Goal: Information Seeking & Learning: Learn about a topic

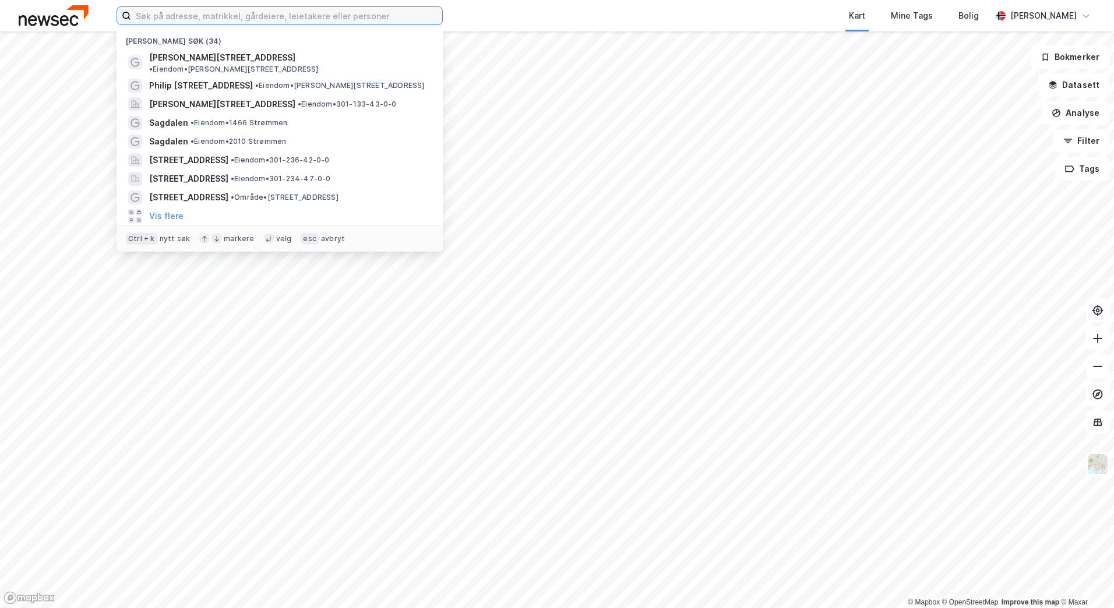
click at [313, 13] on input at bounding box center [286, 15] width 311 height 17
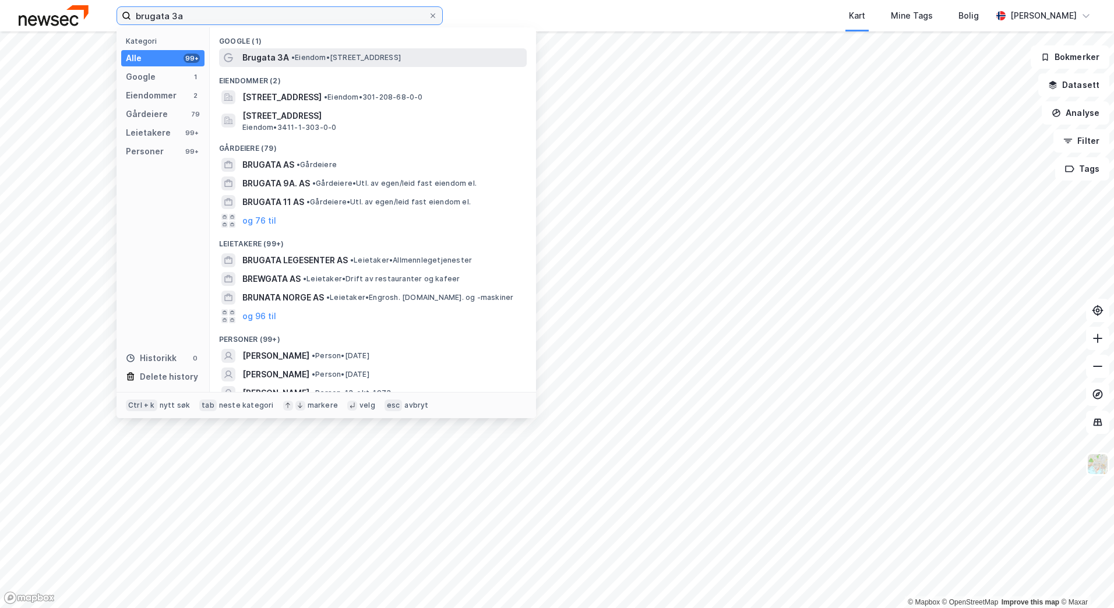
type input "brugata 3a"
click at [305, 60] on span "• Eiendom • [STREET_ADDRESS]" at bounding box center [346, 57] width 110 height 9
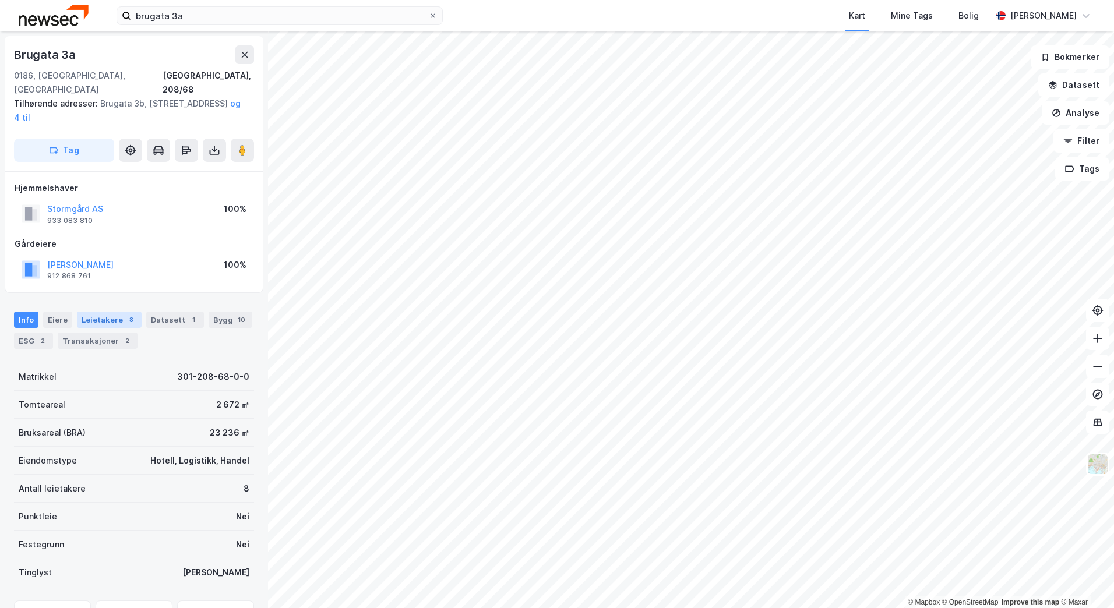
click at [112, 312] on div "Leietakere 8" at bounding box center [109, 320] width 65 height 16
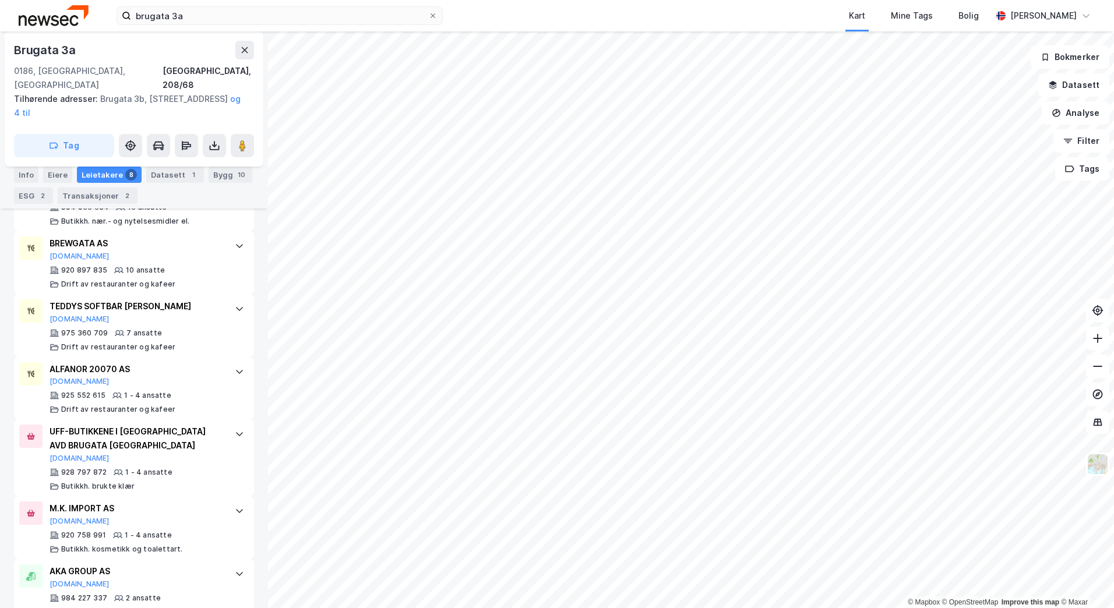
scroll to position [483, 0]
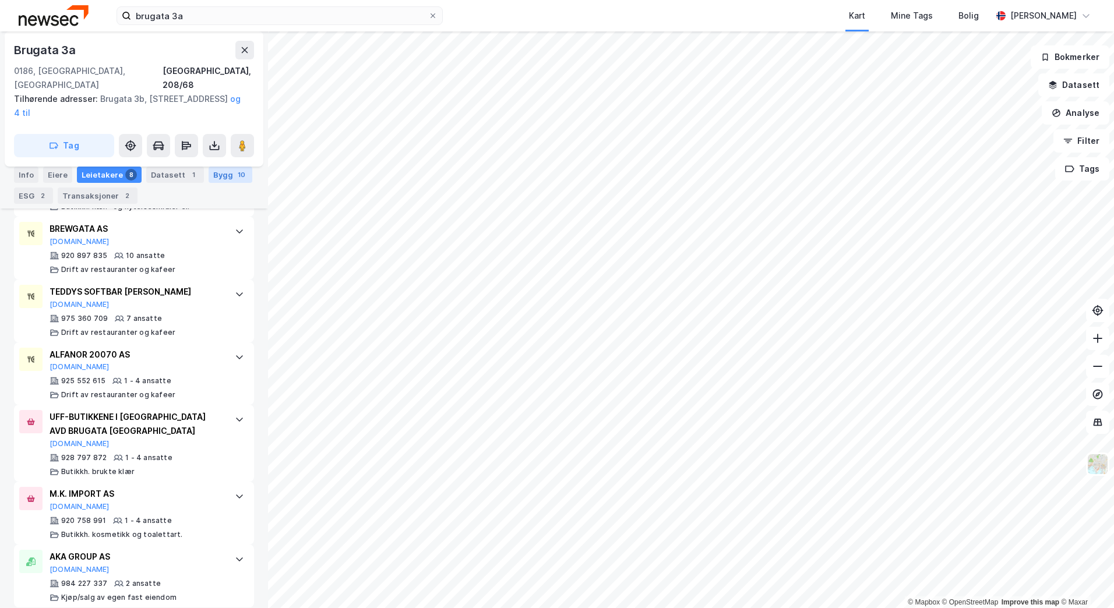
click at [209, 175] on div "Bygg 10" at bounding box center [231, 175] width 44 height 16
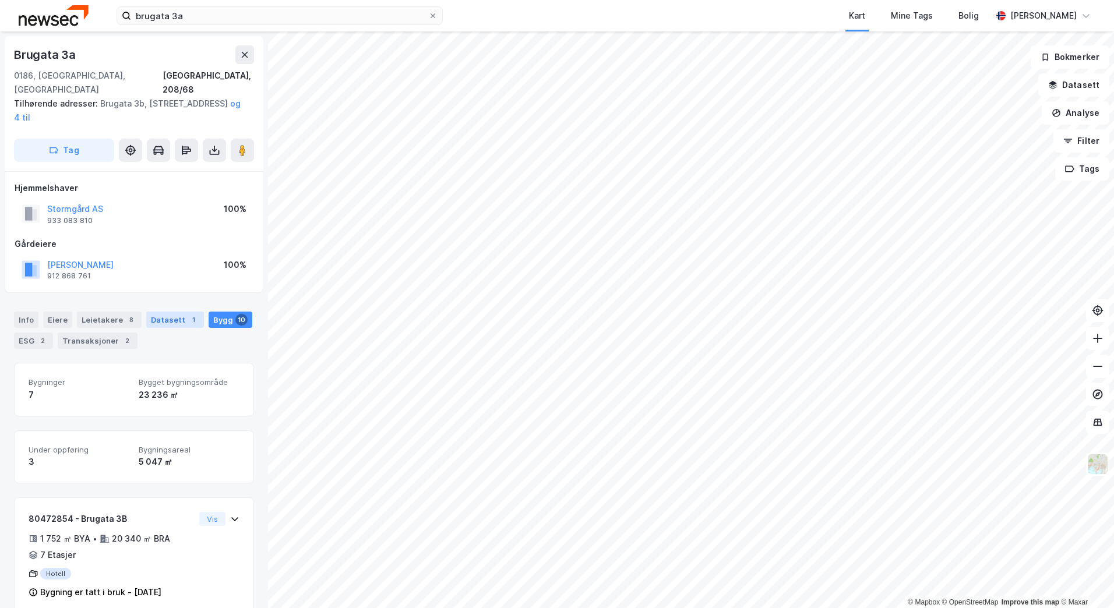
click at [165, 312] on div "Datasett 1" at bounding box center [175, 320] width 58 height 16
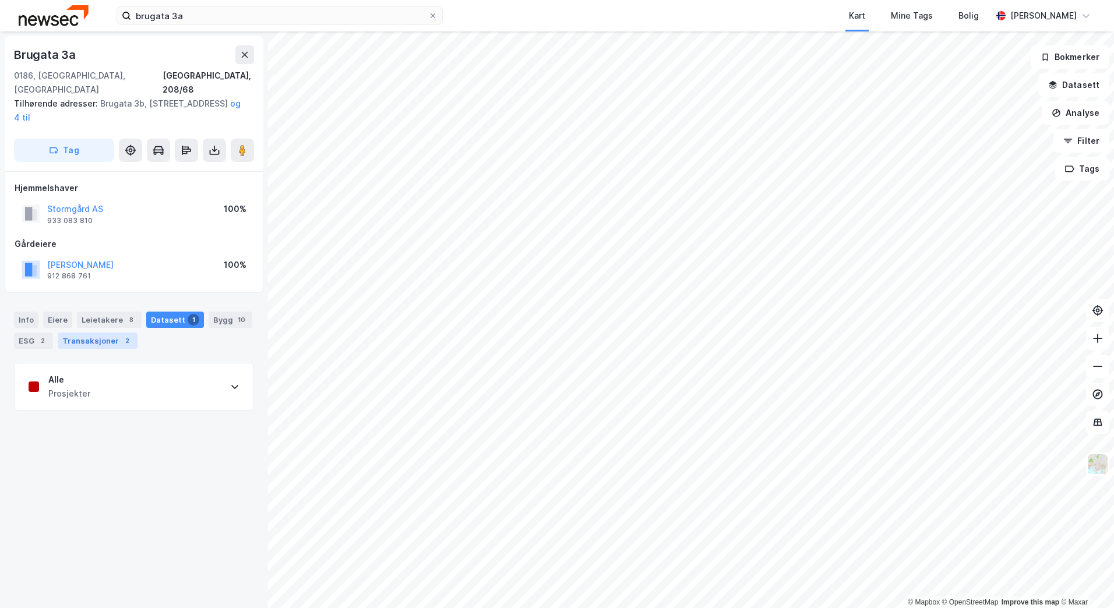
click at [108, 333] on div "Transaksjoner 2" at bounding box center [98, 341] width 80 height 16
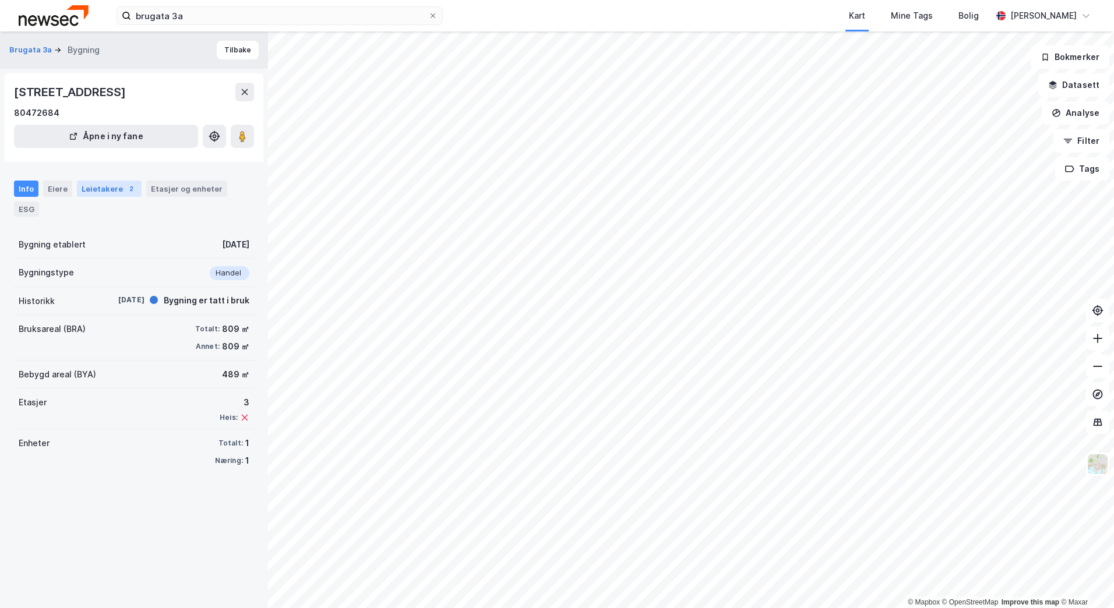
click at [107, 194] on div "Leietakere 2" at bounding box center [109, 189] width 65 height 16
